Goal: Task Accomplishment & Management: Use online tool/utility

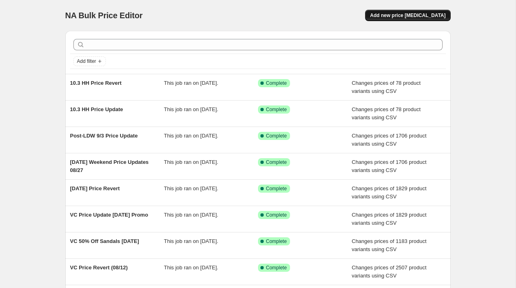
click at [411, 20] on button "Add new price [MEDICAL_DATA]" at bounding box center [407, 15] width 85 height 11
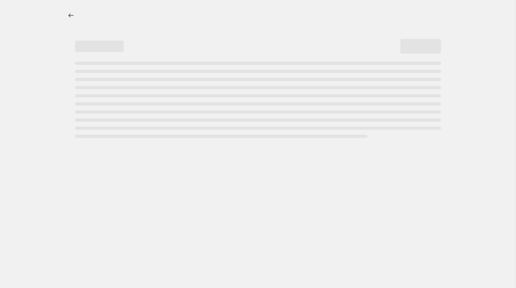
select select "percentage"
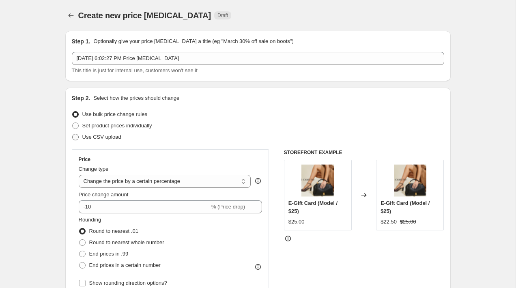
click at [103, 132] on label "Use CSV upload" at bounding box center [96, 136] width 49 height 11
click at [73, 134] on input "Use CSV upload" at bounding box center [72, 134] width 0 height 0
radio input "true"
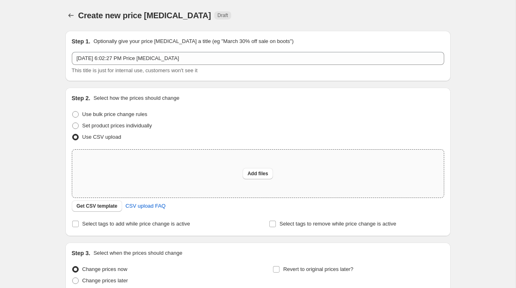
click at [185, 166] on div "Add files" at bounding box center [258, 174] width 372 height 48
type input "C:\fakepath\VC F&F 10.8 Pricing Update.csv"
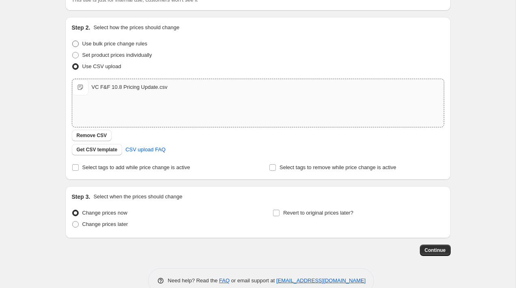
scroll to position [75, 0]
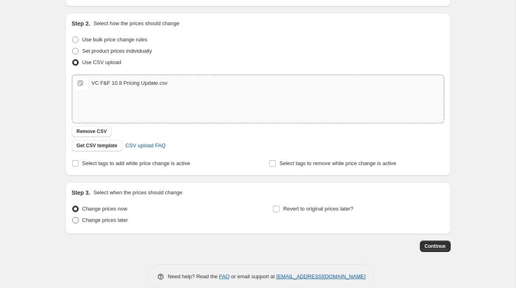
click at [104, 220] on span "Change prices later" at bounding box center [105, 220] width 46 height 6
click at [73, 217] on input "Change prices later" at bounding box center [72, 217] width 0 height 0
radio input "true"
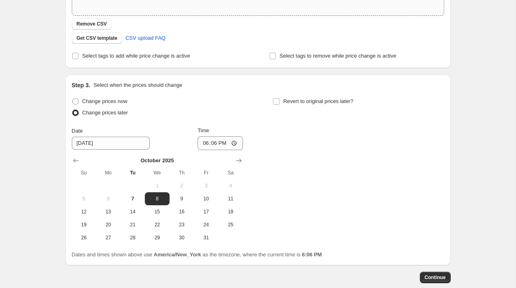
scroll to position [218, 0]
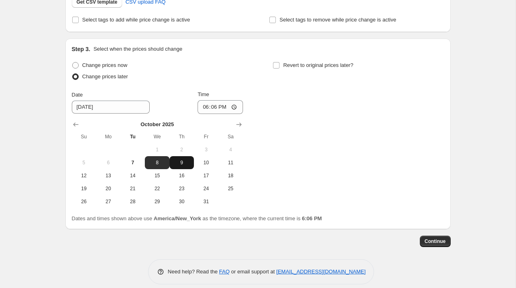
click at [179, 166] on span "9" at bounding box center [182, 162] width 18 height 6
click at [160, 165] on span "8" at bounding box center [157, 162] width 18 height 6
type input "[DATE]"
click at [202, 107] on input "18:06" at bounding box center [220, 107] width 45 height 14
click at [205, 109] on input "09:00" at bounding box center [220, 107] width 45 height 14
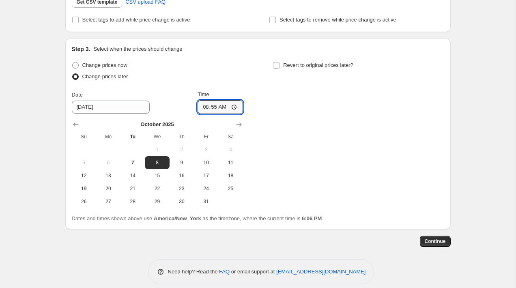
click at [279, 121] on div "Change prices now Change prices later Date [DATE] Time 08:55 [DATE] Su Mo Tu We…" at bounding box center [258, 134] width 372 height 148
click at [204, 108] on input "08:55" at bounding box center [220, 107] width 45 height 14
type input "09:00"
click at [273, 114] on div "Change prices now Change prices later Date [DATE] Time 09:00 [DATE] Su Mo Tu We…" at bounding box center [258, 134] width 372 height 148
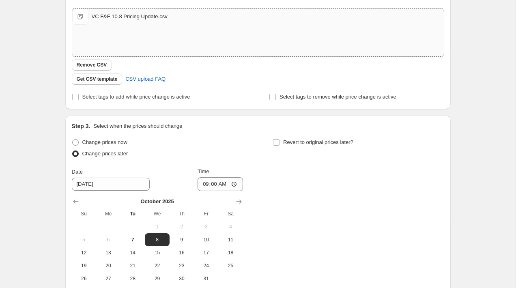
scroll to position [227, 0]
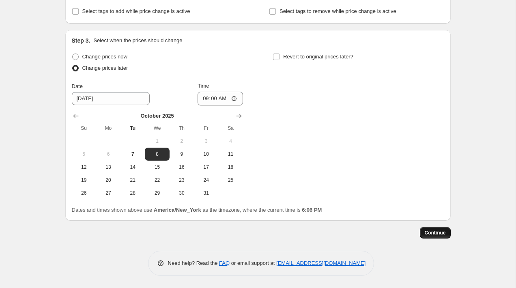
click at [437, 230] on span "Continue" at bounding box center [435, 233] width 21 height 6
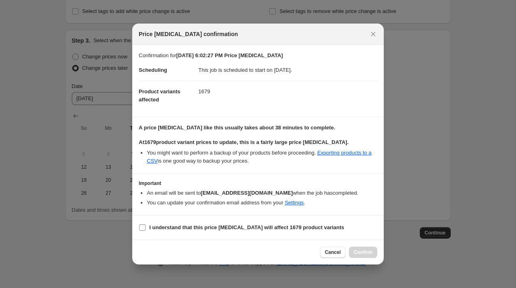
click at [202, 225] on b "I understand that this price [MEDICAL_DATA] will affect 1679 product variants" at bounding box center [246, 227] width 195 height 6
click at [146, 225] on input "I understand that this price [MEDICAL_DATA] will affect 1679 product variants" at bounding box center [142, 227] width 6 height 6
checkbox input "true"
click at [376, 34] on icon "Close" at bounding box center [373, 34] width 8 height 8
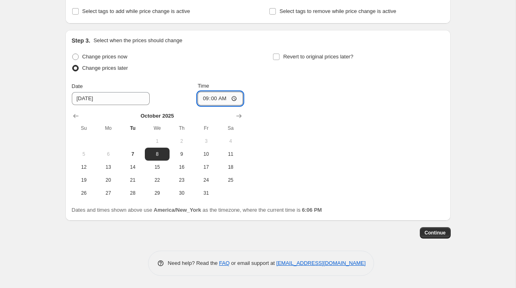
click at [202, 99] on input "09:00" at bounding box center [220, 99] width 45 height 14
type input "08:55"
click at [443, 235] on span "Continue" at bounding box center [435, 233] width 21 height 6
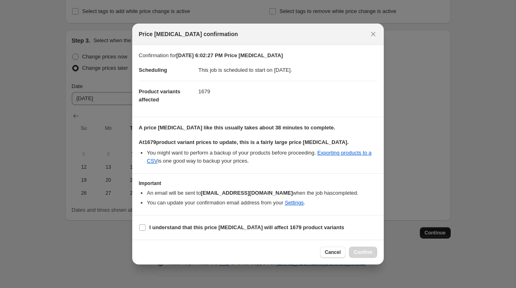
scroll to position [0, 0]
click at [238, 225] on b "I understand that this price [MEDICAL_DATA] will affect 1679 product variants" at bounding box center [246, 227] width 195 height 6
click at [146, 225] on input "I understand that this price [MEDICAL_DATA] will affect 1679 product variants" at bounding box center [142, 227] width 6 height 6
checkbox input "true"
click at [373, 255] on button "Confirm" at bounding box center [363, 252] width 28 height 11
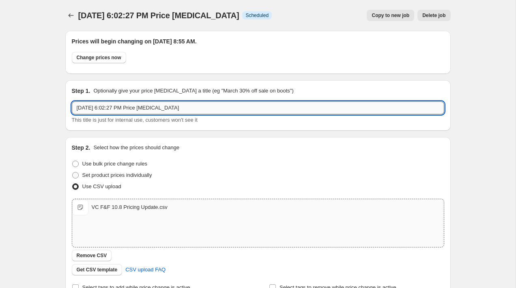
click at [153, 103] on input "[DATE] 6:02:27 PM Price [MEDICAL_DATA]" at bounding box center [258, 107] width 372 height 13
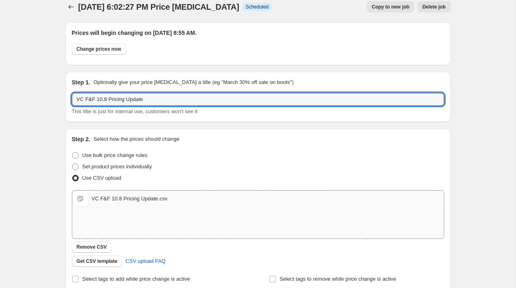
scroll to position [276, 0]
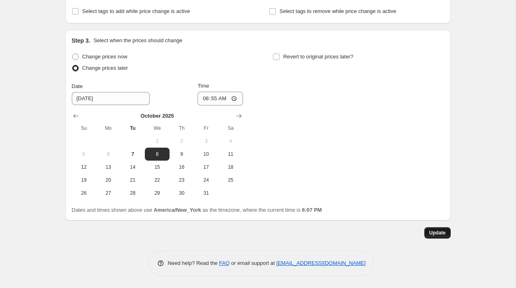
type input "VC F&F 10.8 Pricing Update"
click at [442, 233] on span "Update" at bounding box center [437, 233] width 17 height 6
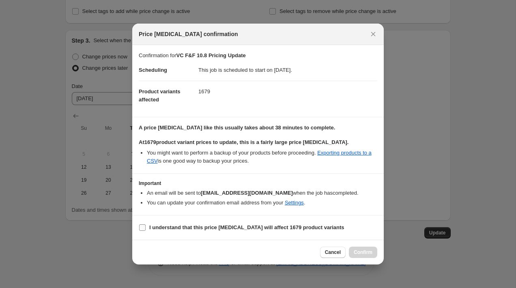
click at [202, 226] on b "I understand that this price [MEDICAL_DATA] will affect 1679 product variants" at bounding box center [246, 227] width 195 height 6
click at [146, 226] on input "I understand that this price [MEDICAL_DATA] will affect 1679 product variants" at bounding box center [142, 227] width 6 height 6
checkbox input "true"
click at [362, 252] on span "Confirm" at bounding box center [363, 252] width 19 height 6
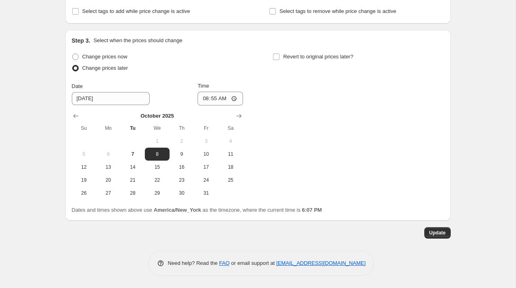
scroll to position [0, 0]
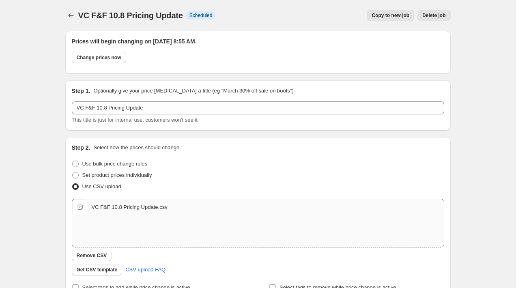
click at [63, 17] on div "VC F&F 10.8 Pricing Update. This page is ready VC F&F 10.8 Pricing Update Info …" at bounding box center [258, 282] width 405 height 564
click at [71, 17] on icon "Price change jobs" at bounding box center [71, 15] width 8 height 8
